Goal: Information Seeking & Learning: Learn about a topic

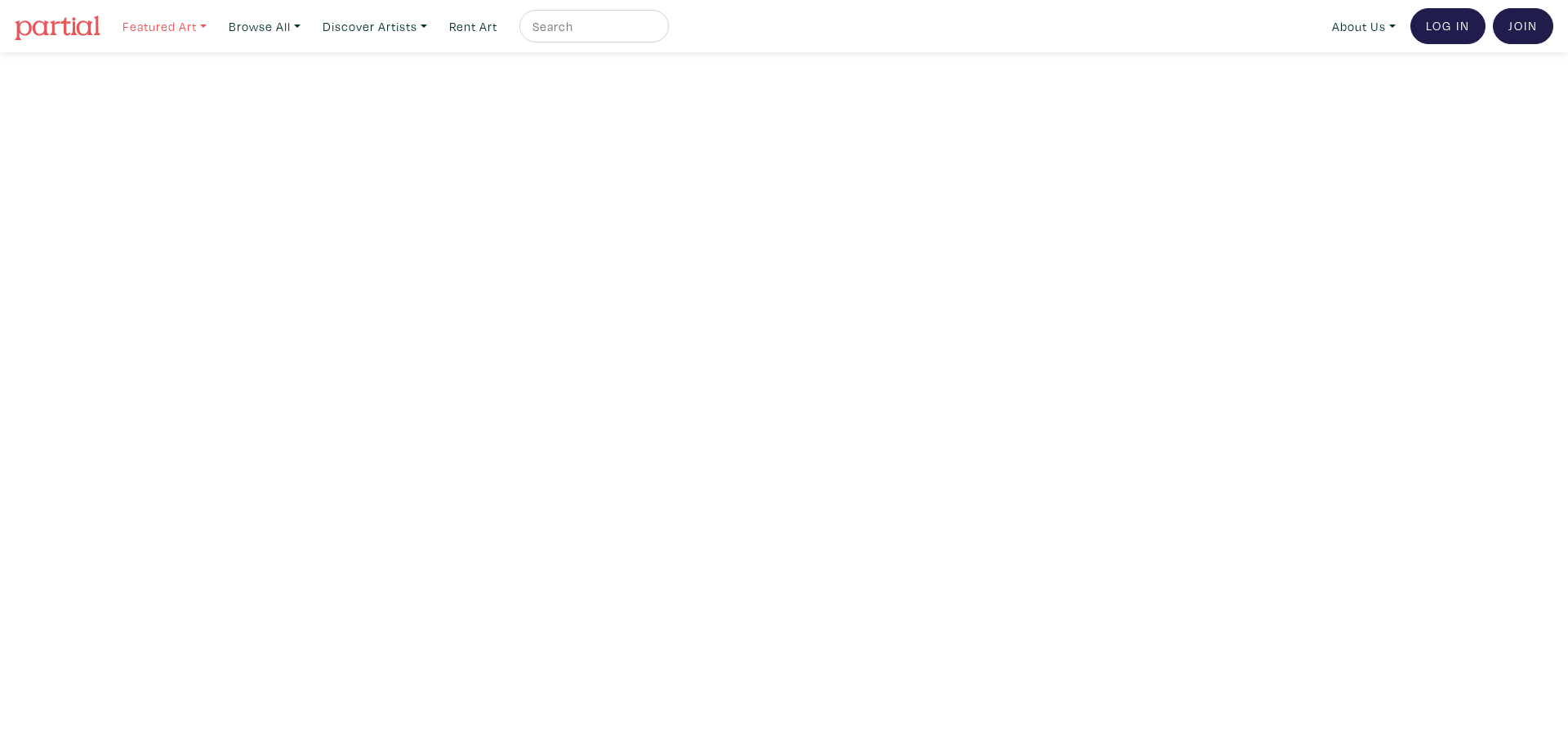
click at [185, 28] on link "Featured Art" at bounding box center [164, 26] width 99 height 33
click at [173, 88] on link "Landscapes" at bounding box center [197, 93] width 134 height 14
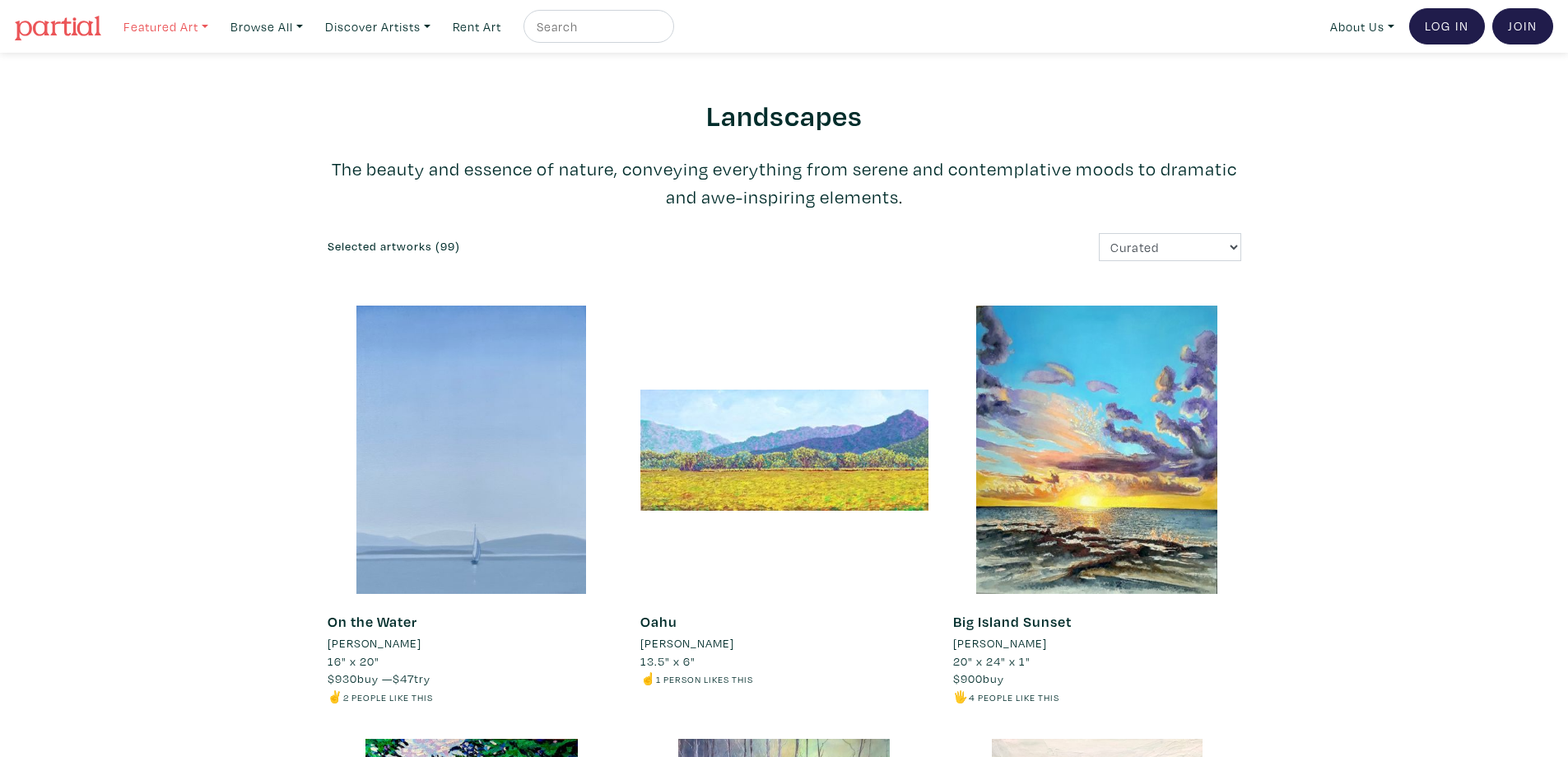
click at [208, 32] on link "Featured Art" at bounding box center [166, 26] width 100 height 34
click at [193, 172] on link "Bold Directions" at bounding box center [198, 169] width 135 height 14
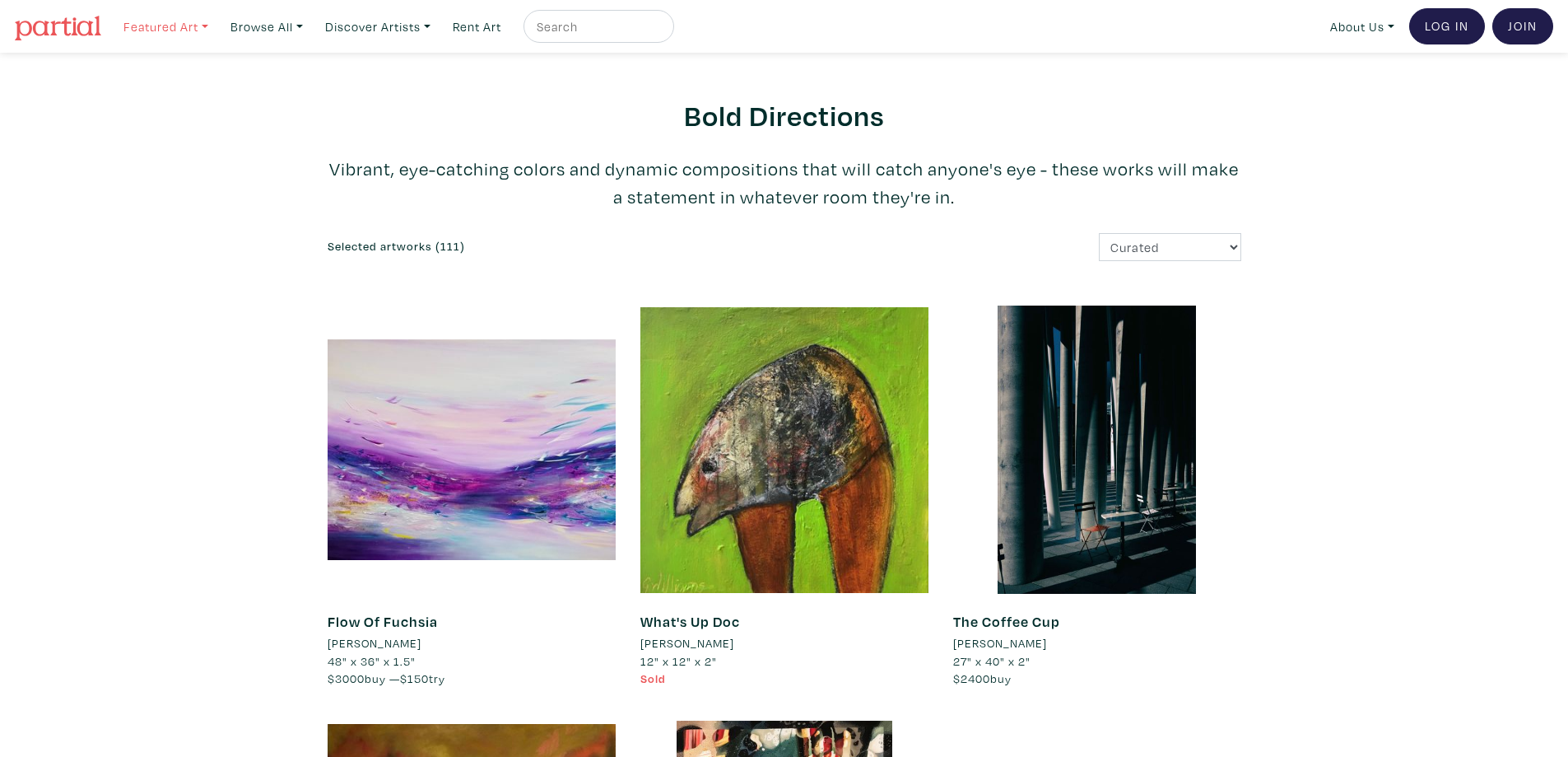
click at [171, 26] on link "Featured Art" at bounding box center [166, 26] width 100 height 34
click at [159, 111] on link "Abstracts" at bounding box center [198, 112] width 135 height 14
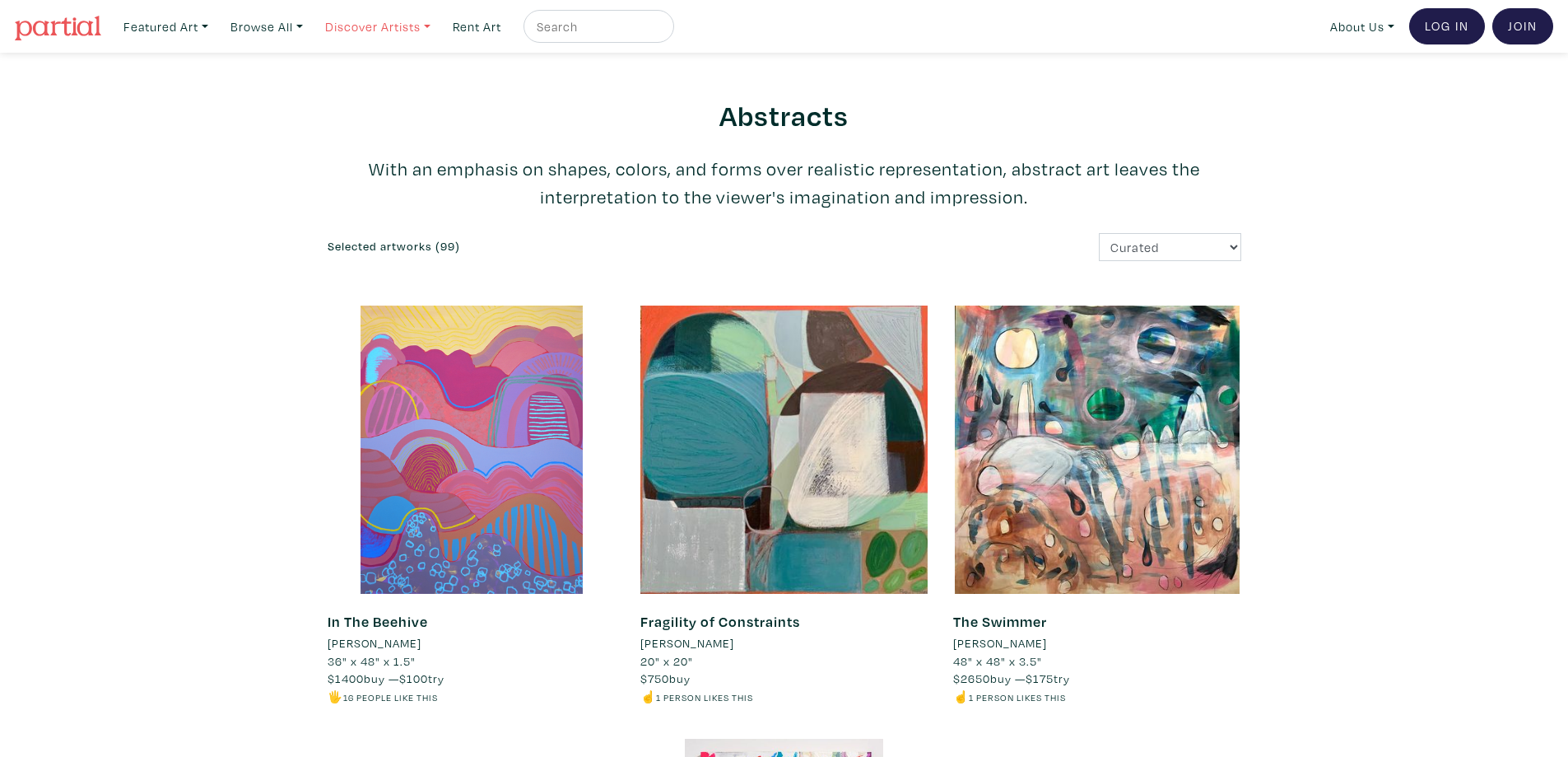
click at [216, 34] on link "Discover Artists" at bounding box center [166, 26] width 100 height 34
drag, startPoint x: 204, startPoint y: 26, endPoint x: 205, endPoint y: 38, distance: 12.0
click at [202, 26] on link "Featured Art" at bounding box center [166, 26] width 100 height 34
click at [156, 183] on link "For New Collectors" at bounding box center [198, 188] width 135 height 14
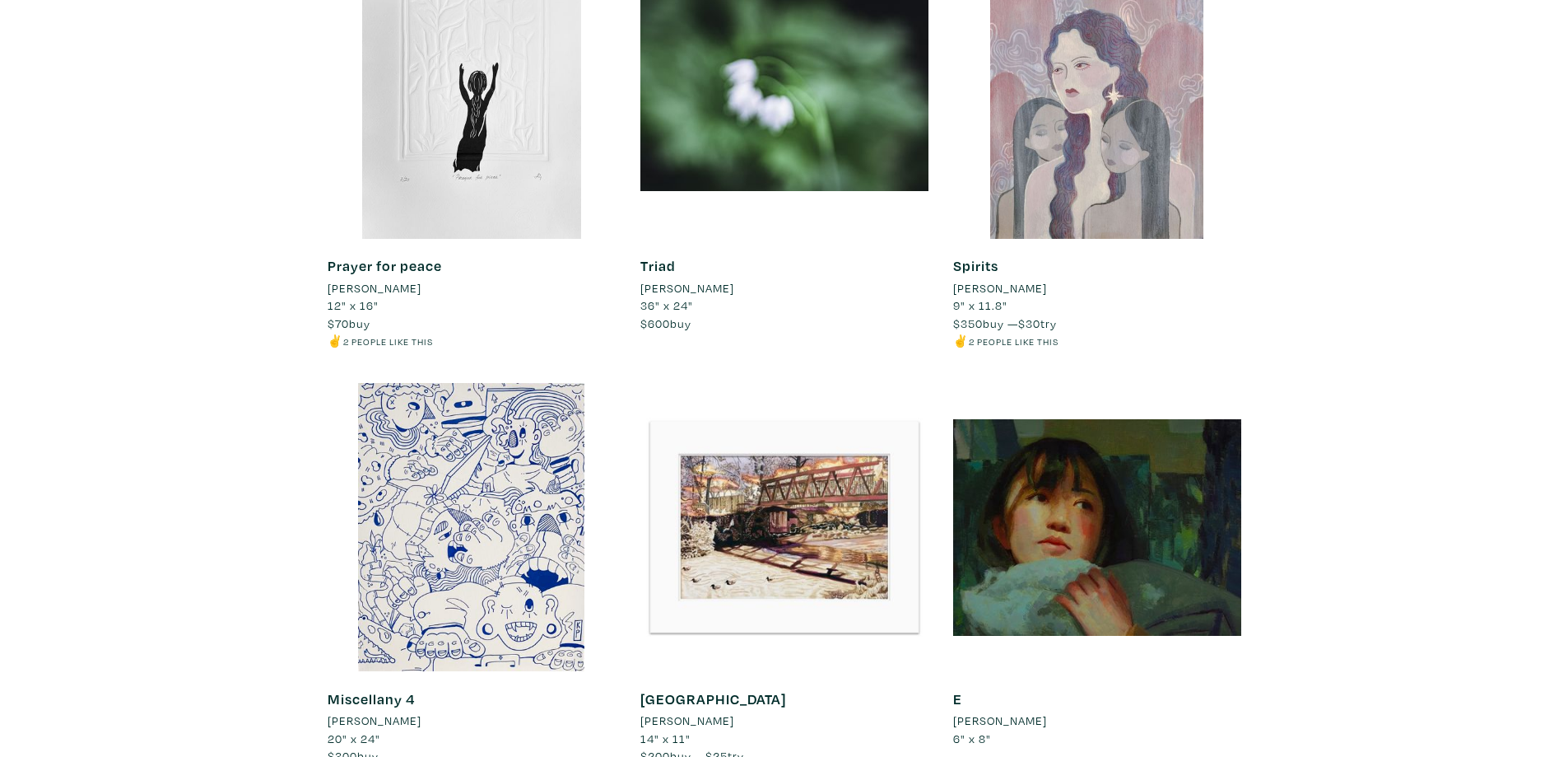
scroll to position [3164, 0]
